Goal: Information Seeking & Learning: Learn about a topic

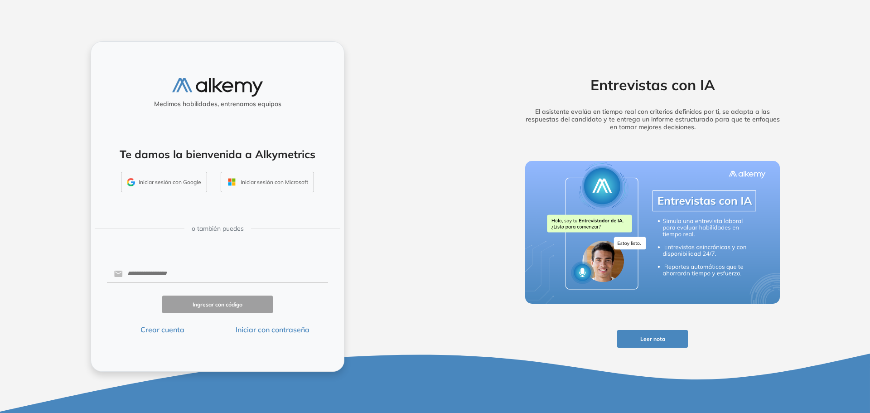
click at [175, 186] on button "Iniciar sesión con Google" at bounding box center [164, 182] width 86 height 21
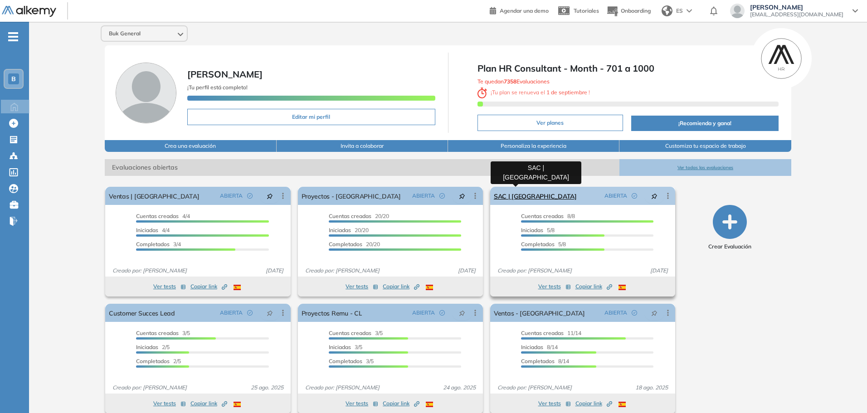
click at [525, 198] on link "SAC | [GEOGRAPHIC_DATA]" at bounding box center [535, 196] width 83 height 18
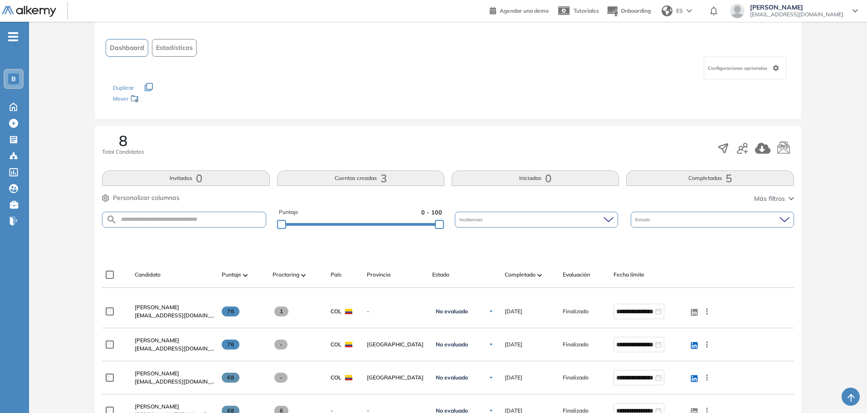
scroll to position [91, 0]
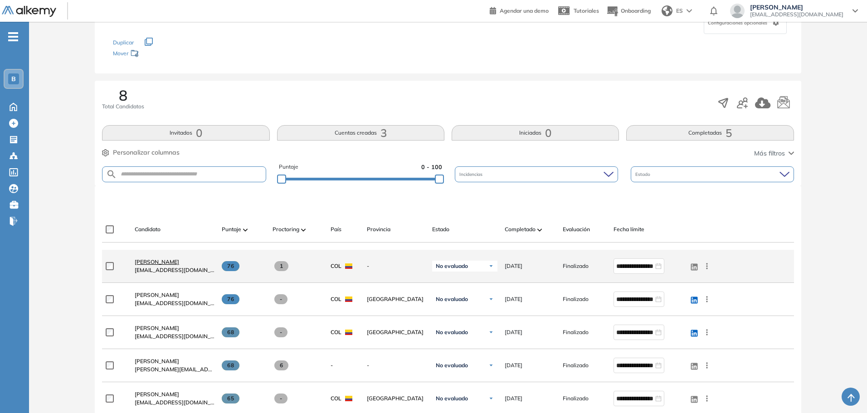
click at [179, 262] on span "[PERSON_NAME]" at bounding box center [157, 261] width 44 height 7
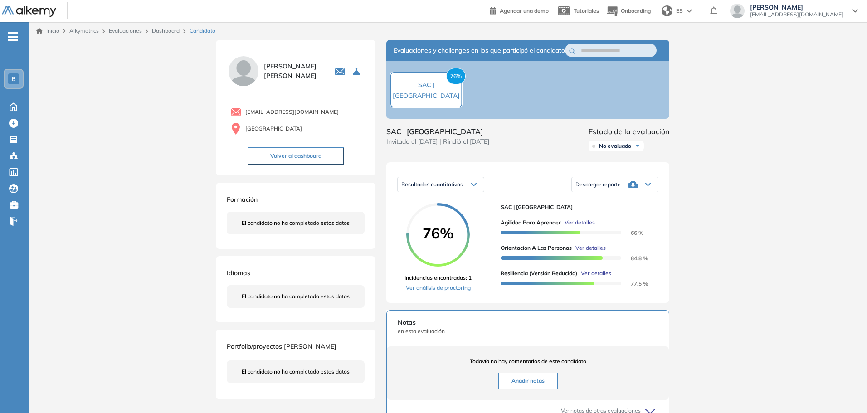
click at [84, 31] on span "Alkymetrics" at bounding box center [83, 30] width 29 height 7
click at [92, 30] on span "Alkymetrics" at bounding box center [83, 30] width 29 height 7
click at [61, 32] on div "Inicio Alkymetrics Evaluaciones Dashboard Candidato" at bounding box center [447, 31] width 823 height 8
click at [52, 31] on link "Inicio" at bounding box center [47, 31] width 23 height 8
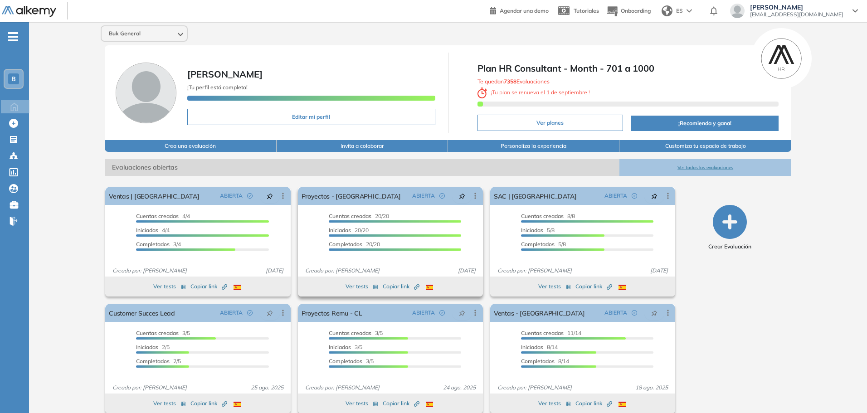
click at [399, 286] on span "Copiar link Created by potrace 1.16, written by [PERSON_NAME] [DATE]-[DATE]" at bounding box center [401, 286] width 37 height 8
